Goal: Task Accomplishment & Management: Manage account settings

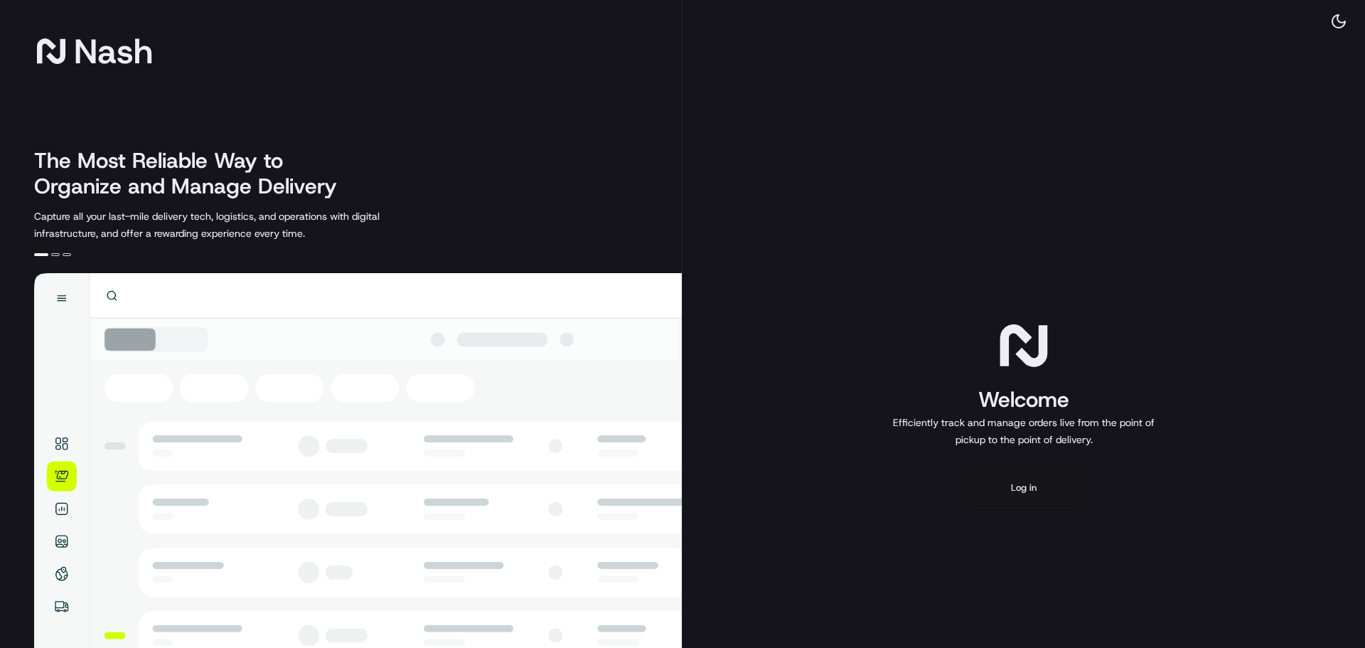
click at [1022, 493] on button "Log in" at bounding box center [1024, 488] width 114 height 34
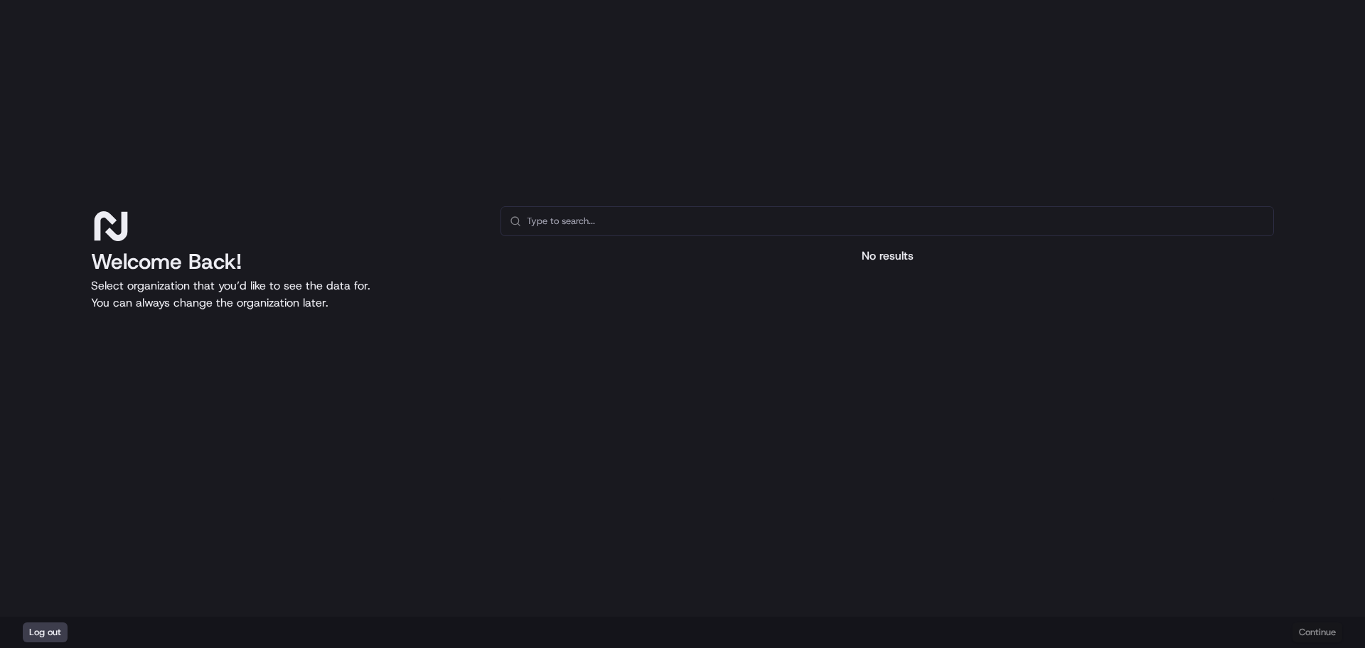
click at [636, 214] on input "text" at bounding box center [896, 221] width 738 height 28
click at [619, 224] on input "text" at bounding box center [896, 221] width 738 height 28
click at [1320, 626] on div "Log out Continue" at bounding box center [682, 631] width 1365 height 31
click at [1314, 632] on div "Log out Continue" at bounding box center [682, 631] width 1365 height 31
click at [670, 226] on input "P.A. Herbal Minerals" at bounding box center [896, 221] width 738 height 28
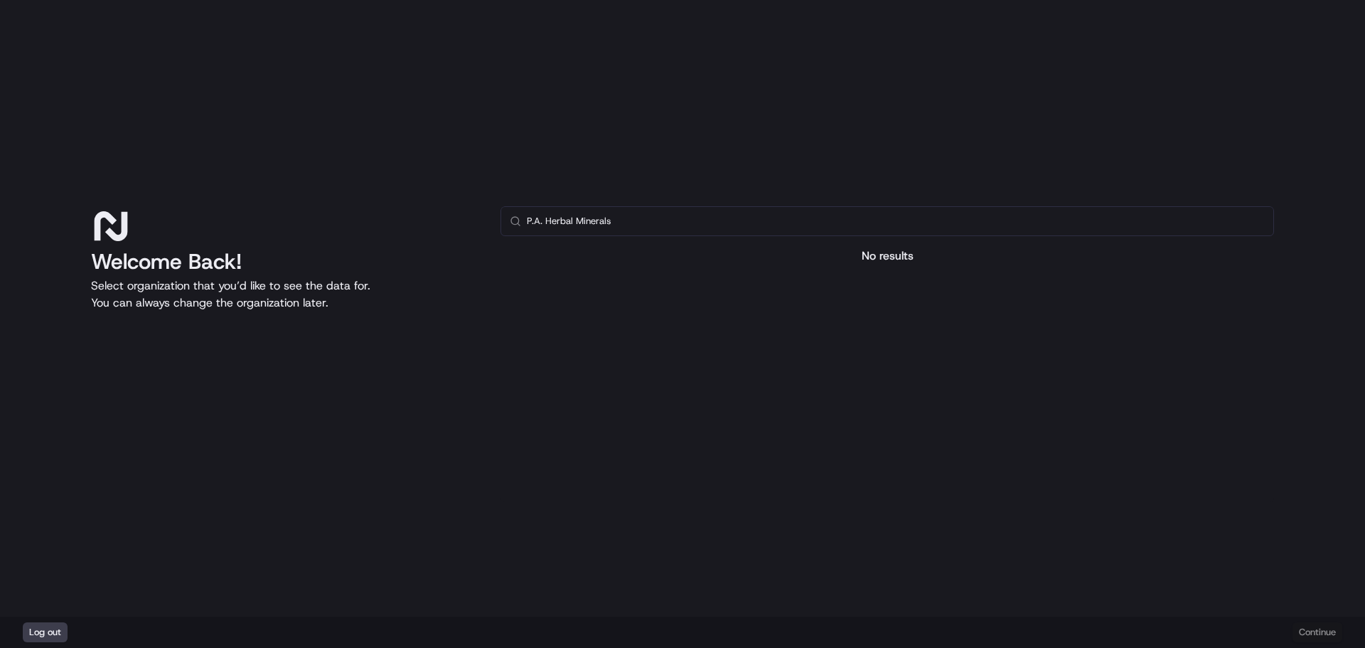
click at [614, 277] on div at bounding box center [886, 389] width 773 height 226
click at [626, 216] on input "P.A. Herbal Minerals" at bounding box center [896, 221] width 738 height 28
drag, startPoint x: 618, startPoint y: 228, endPoint x: 484, endPoint y: 228, distance: 133.6
click at [484, 228] on div "Welcome Back! Select organization that you’d like to see the data for. You can …" at bounding box center [682, 354] width 1183 height 296
click at [337, 305] on p "Select organization that you’d like to see the data for. You can always change …" at bounding box center [284, 294] width 387 height 34
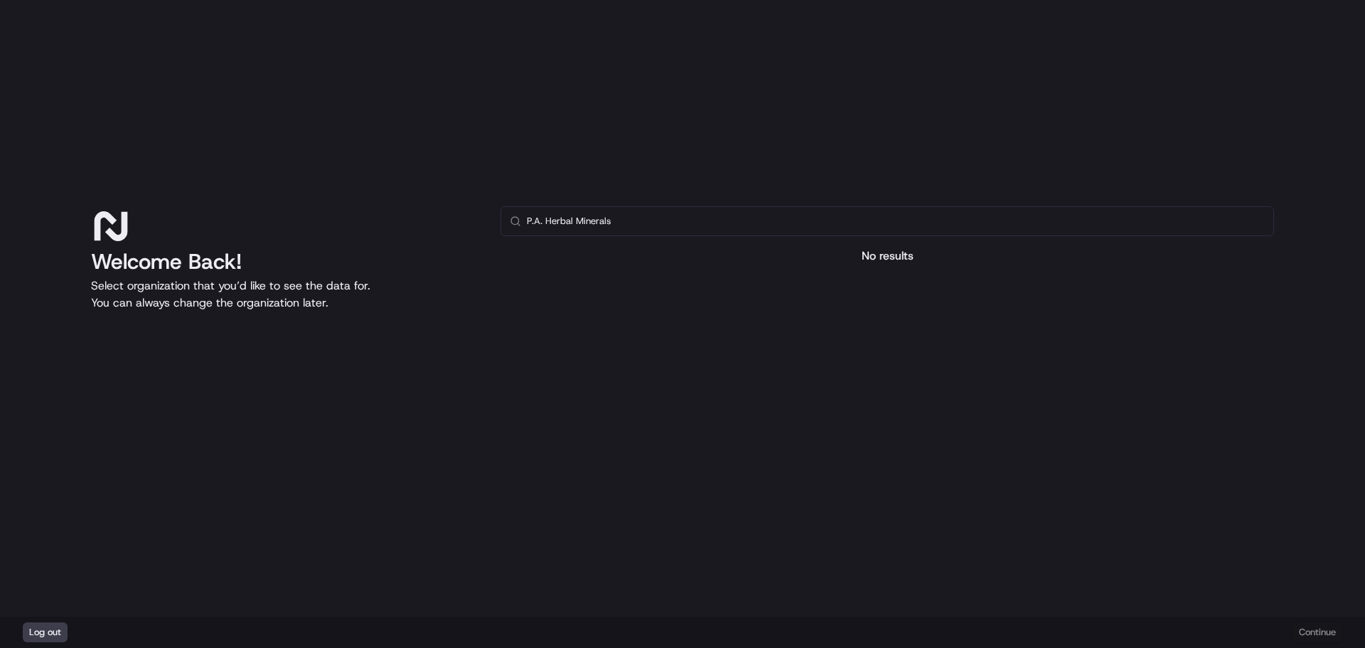
click at [333, 287] on p "Select organization that you’d like to see the data for. You can always change …" at bounding box center [284, 294] width 387 height 34
click at [671, 220] on input "P.A. Herbal Minerals" at bounding box center [896, 221] width 738 height 28
drag, startPoint x: 1105, startPoint y: 217, endPoint x: 1009, endPoint y: 253, distance: 102.6
click at [1104, 219] on input "P.A. Herbal Minerals" at bounding box center [896, 221] width 738 height 28
click at [889, 255] on div "No results" at bounding box center [886, 255] width 773 height 17
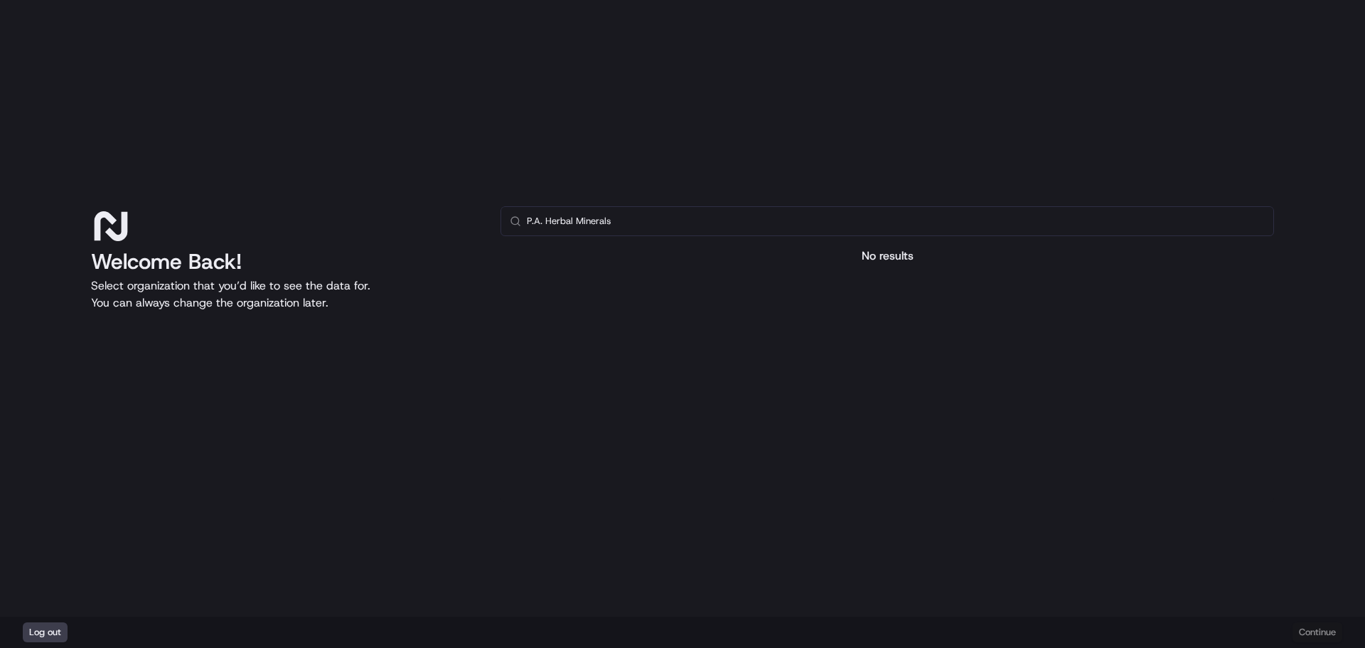
click at [879, 257] on div "No results" at bounding box center [886, 255] width 773 height 17
drag, startPoint x: 674, startPoint y: 227, endPoint x: 503, endPoint y: 230, distance: 171.3
click at [503, 230] on div "P.A. Herbal Minerals" at bounding box center [886, 221] width 773 height 30
type input "p"
type input "m"
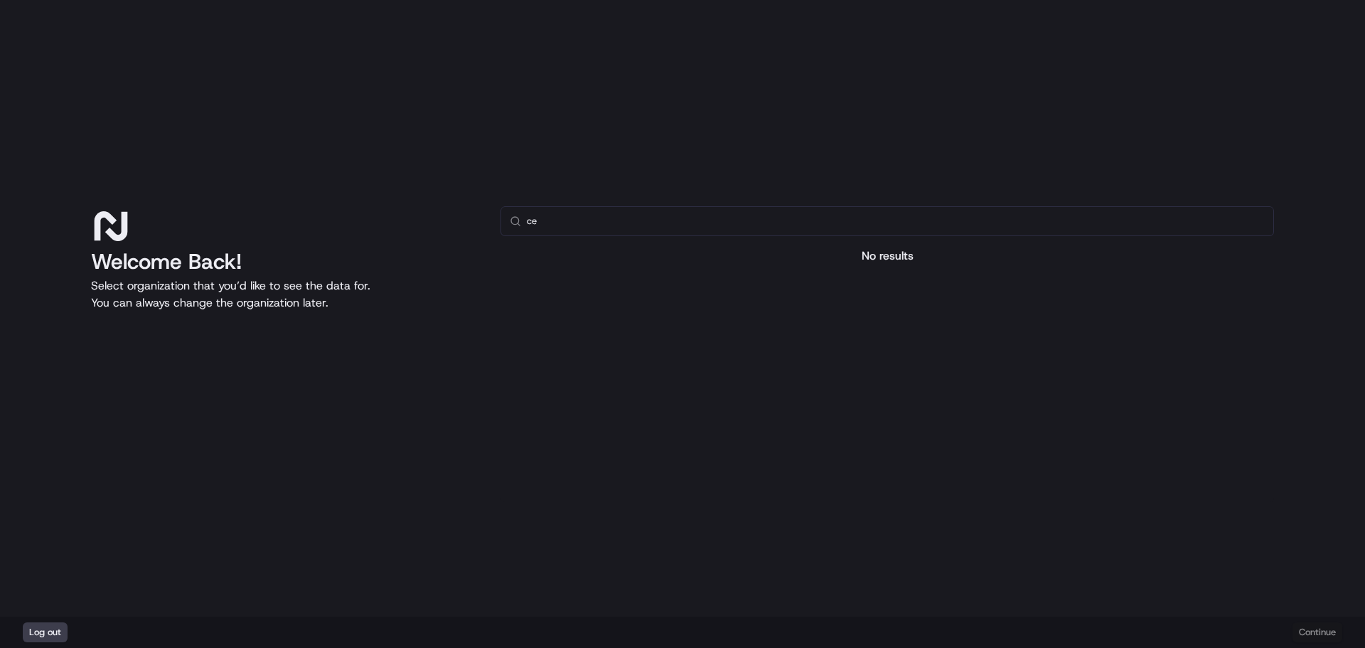
type input "c"
type input "m"
type input "p"
type input "c"
type input "p"
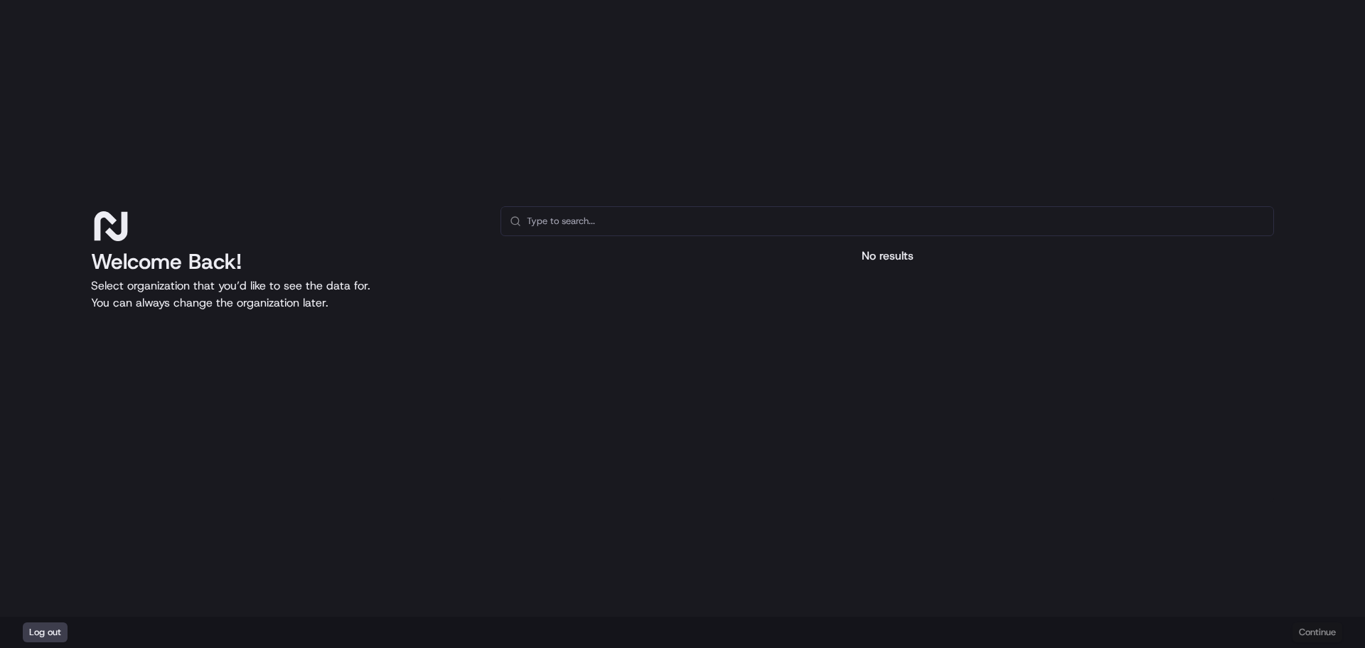
drag, startPoint x: 613, startPoint y: 309, endPoint x: 269, endPoint y: 309, distance: 343.4
click at [272, 303] on p "Select organization that you’d like to see the data for. You can always change …" at bounding box center [284, 294] width 387 height 34
click at [560, 227] on input "text" at bounding box center [896, 221] width 738 height 28
type input "S"
type input "N"
